Goal: Transaction & Acquisition: Purchase product/service

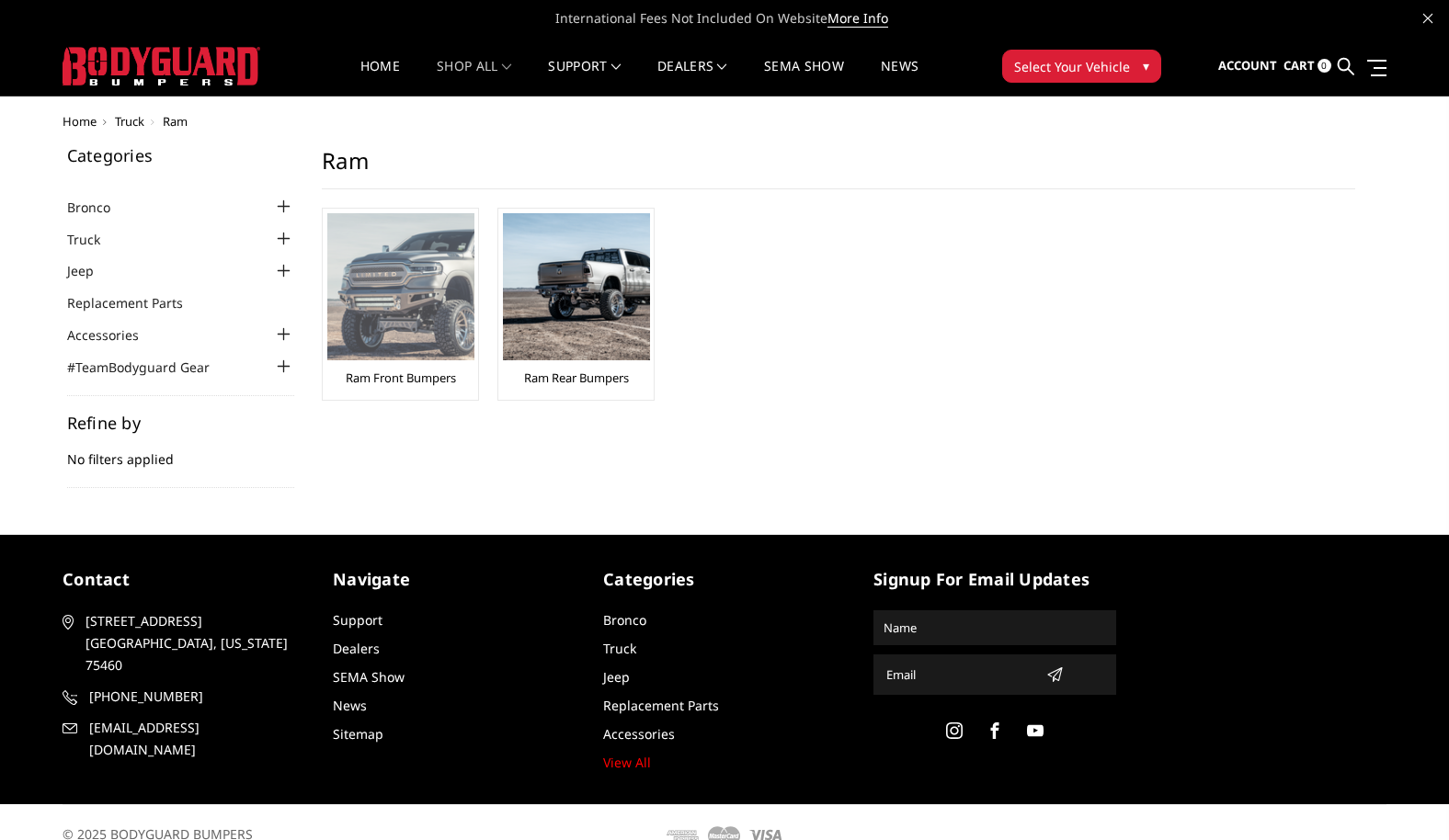
click at [446, 320] on img at bounding box center [400, 286] width 147 height 147
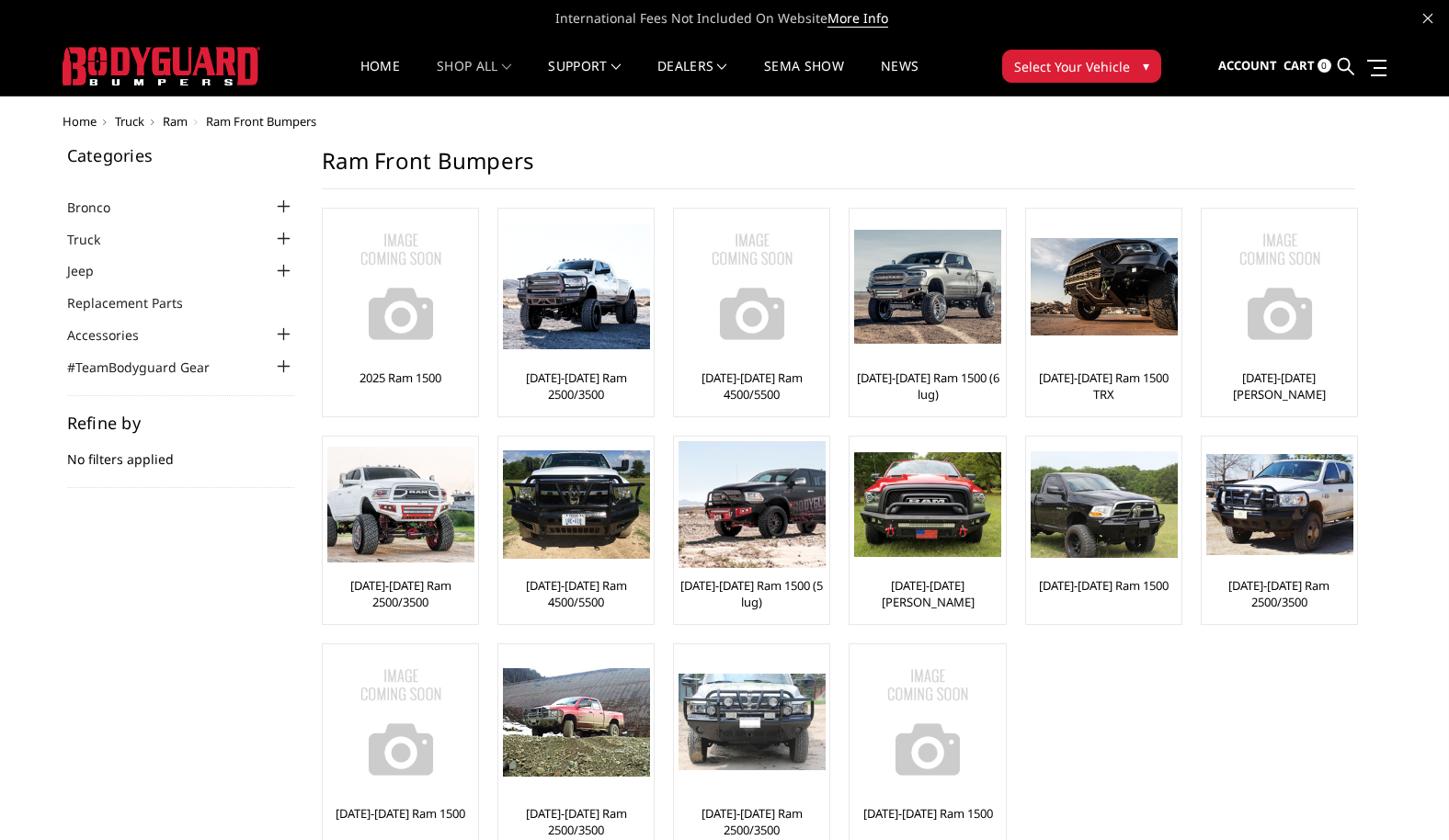
click at [290, 237] on div at bounding box center [283, 239] width 22 height 22
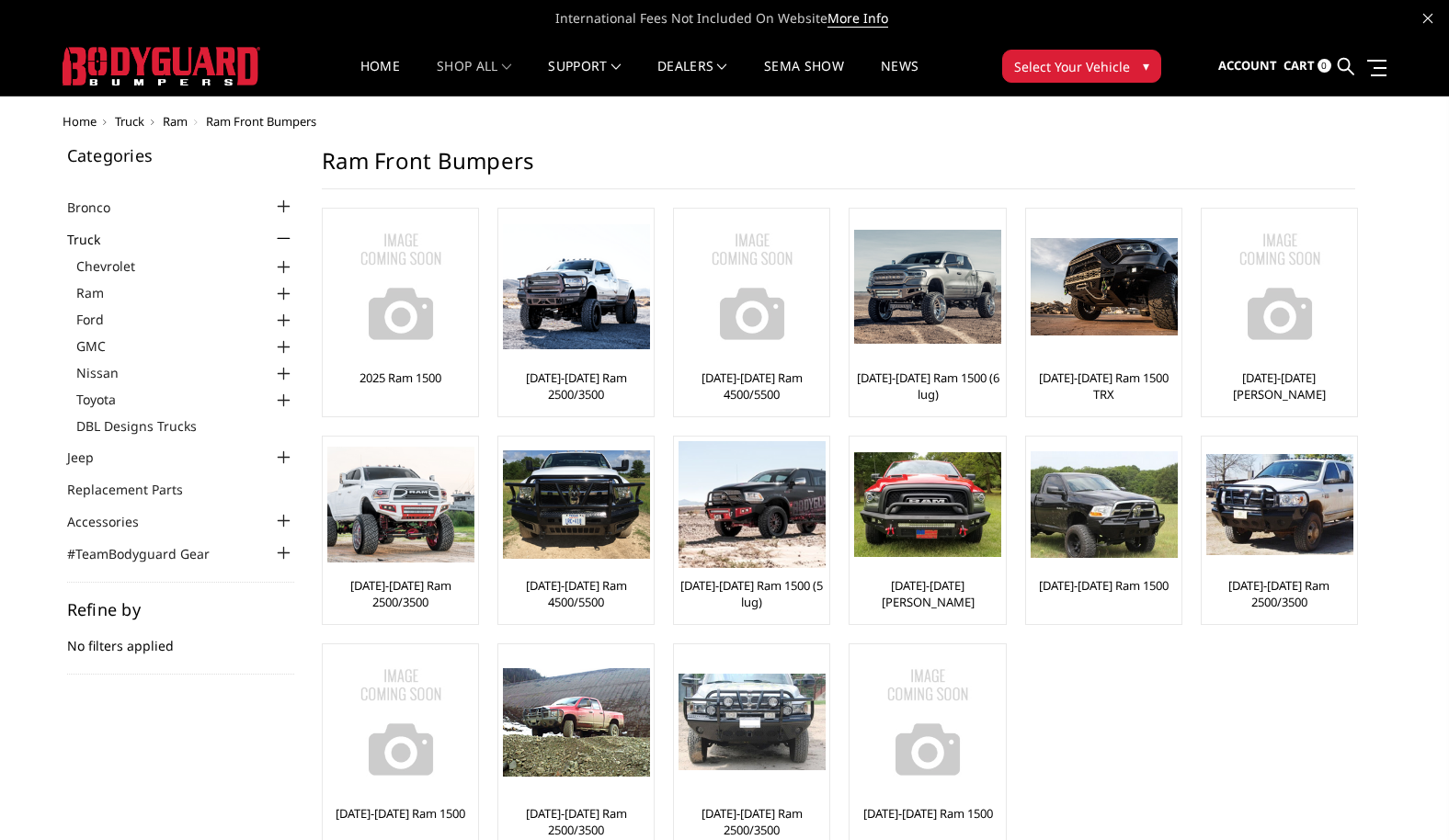
click at [284, 290] on div at bounding box center [283, 294] width 22 height 22
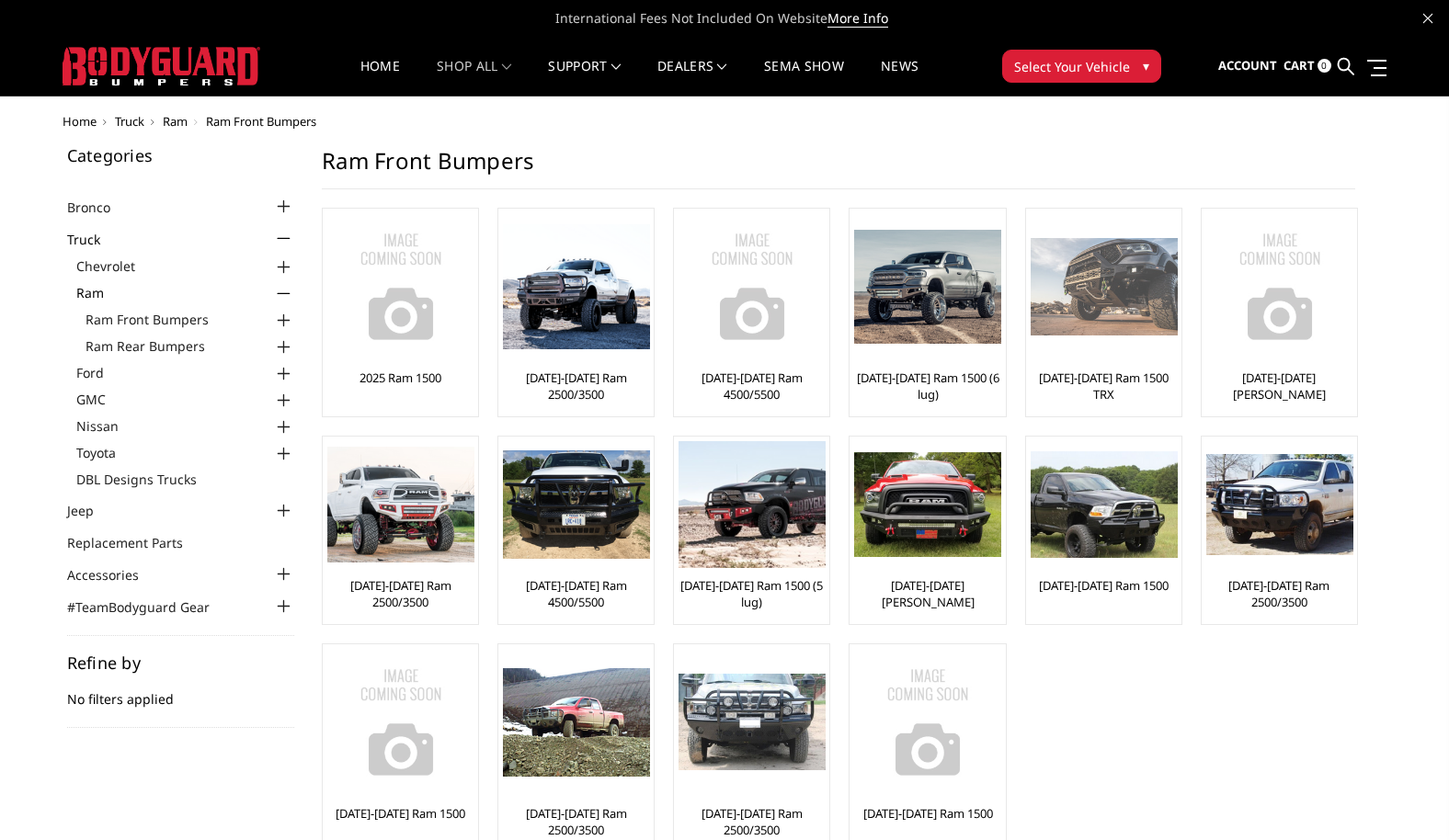
click at [1087, 285] on img at bounding box center [1104, 287] width 147 height 99
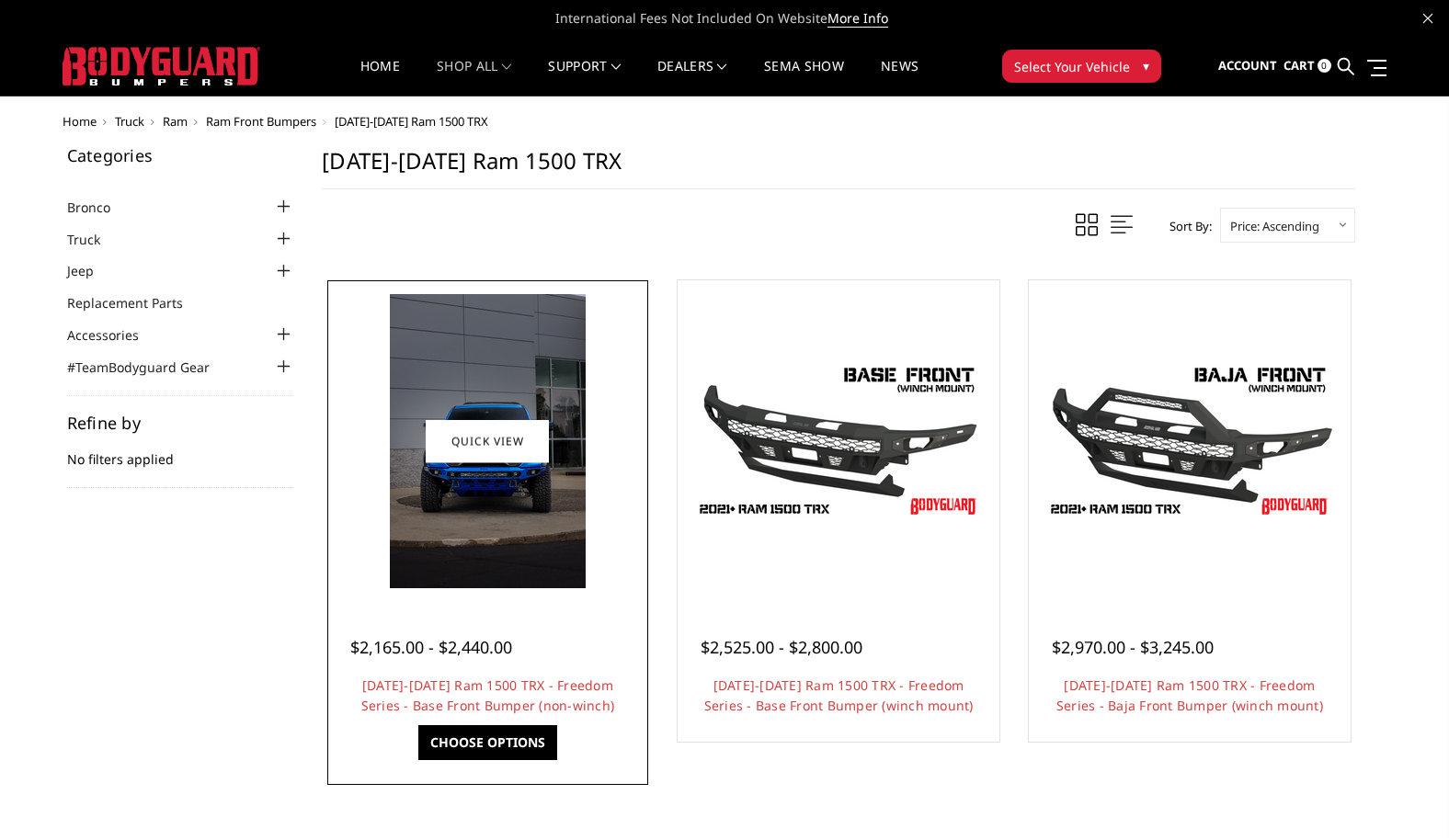
click at [545, 392] on img at bounding box center [487, 441] width 196 height 294
